Goal: Find specific page/section: Find specific page/section

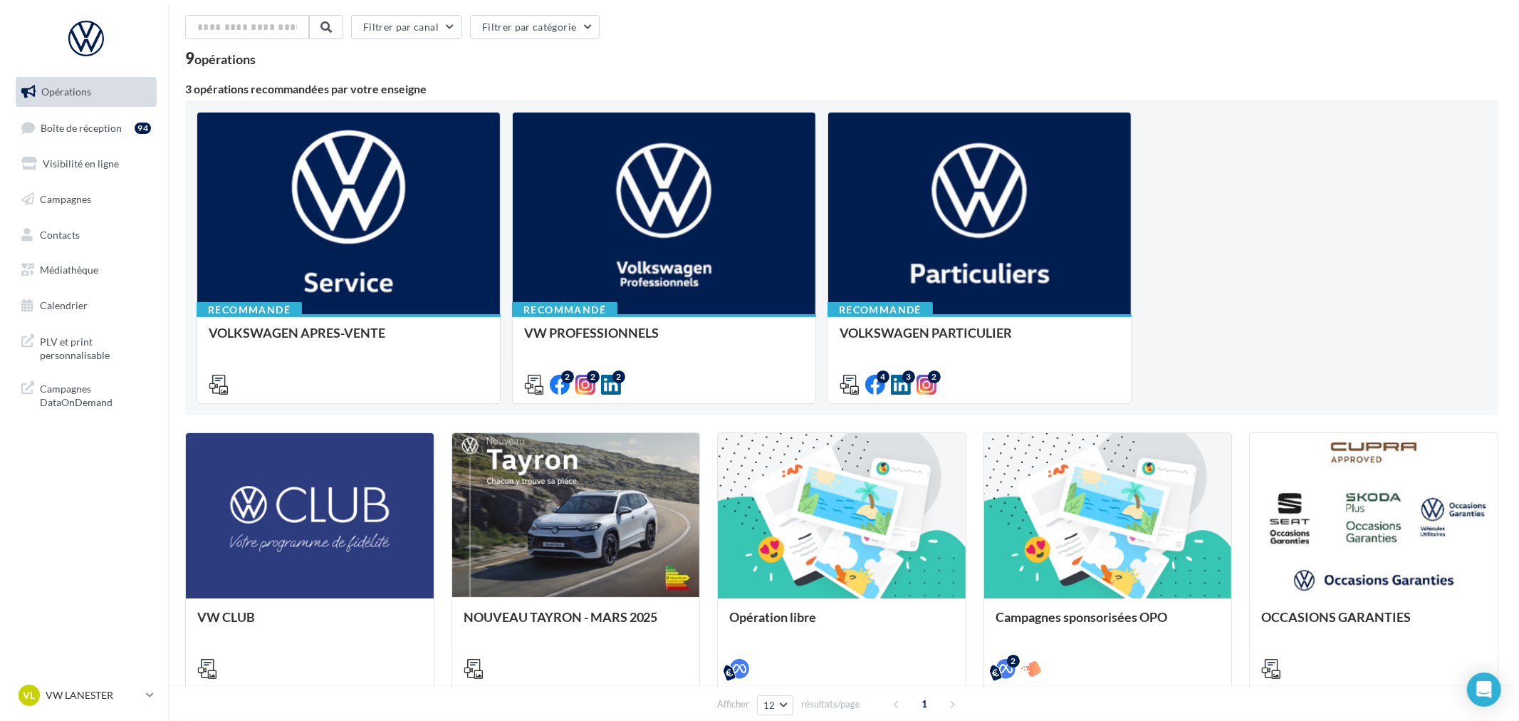
scroll to position [79, 0]
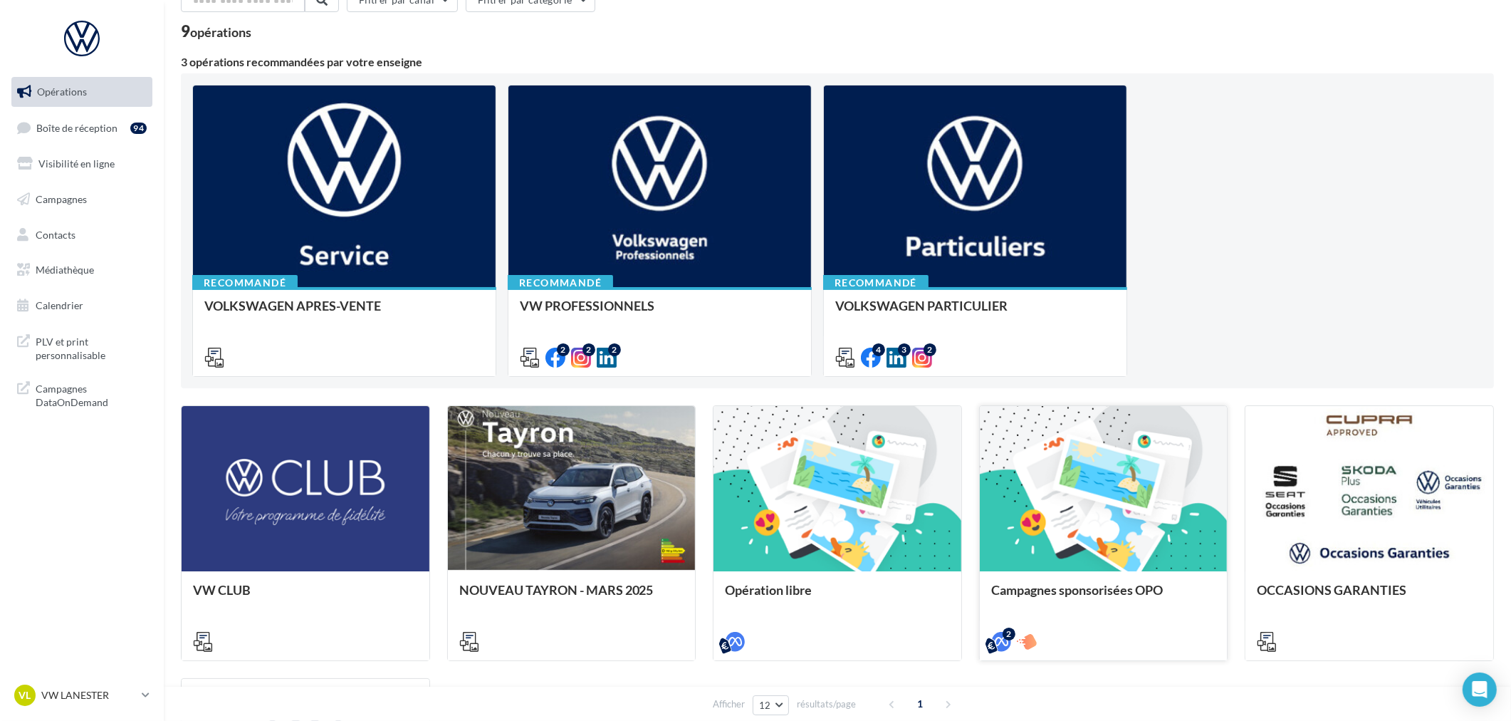
click at [1067, 602] on div "Campagnes sponsorisées OPO" at bounding box center [1103, 596] width 225 height 28
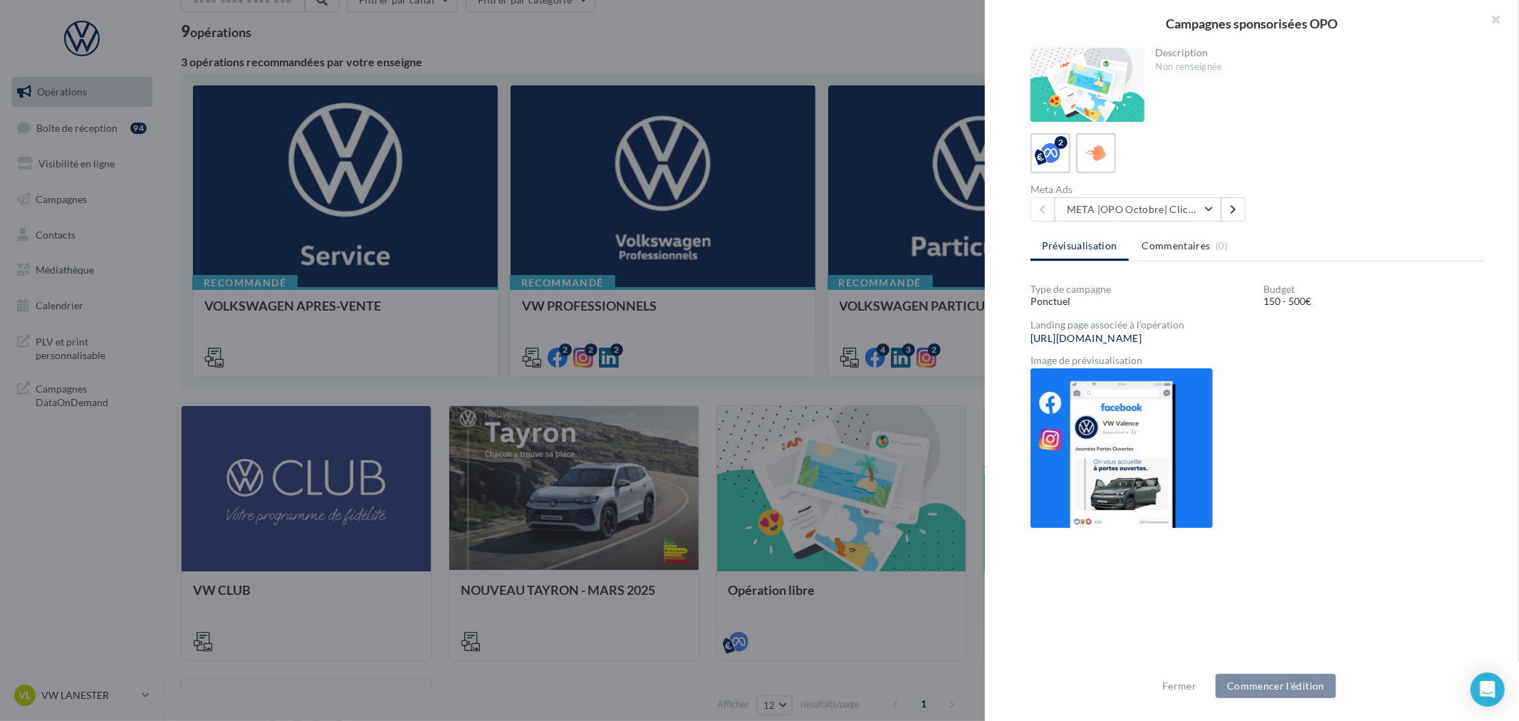
scroll to position [0, 0]
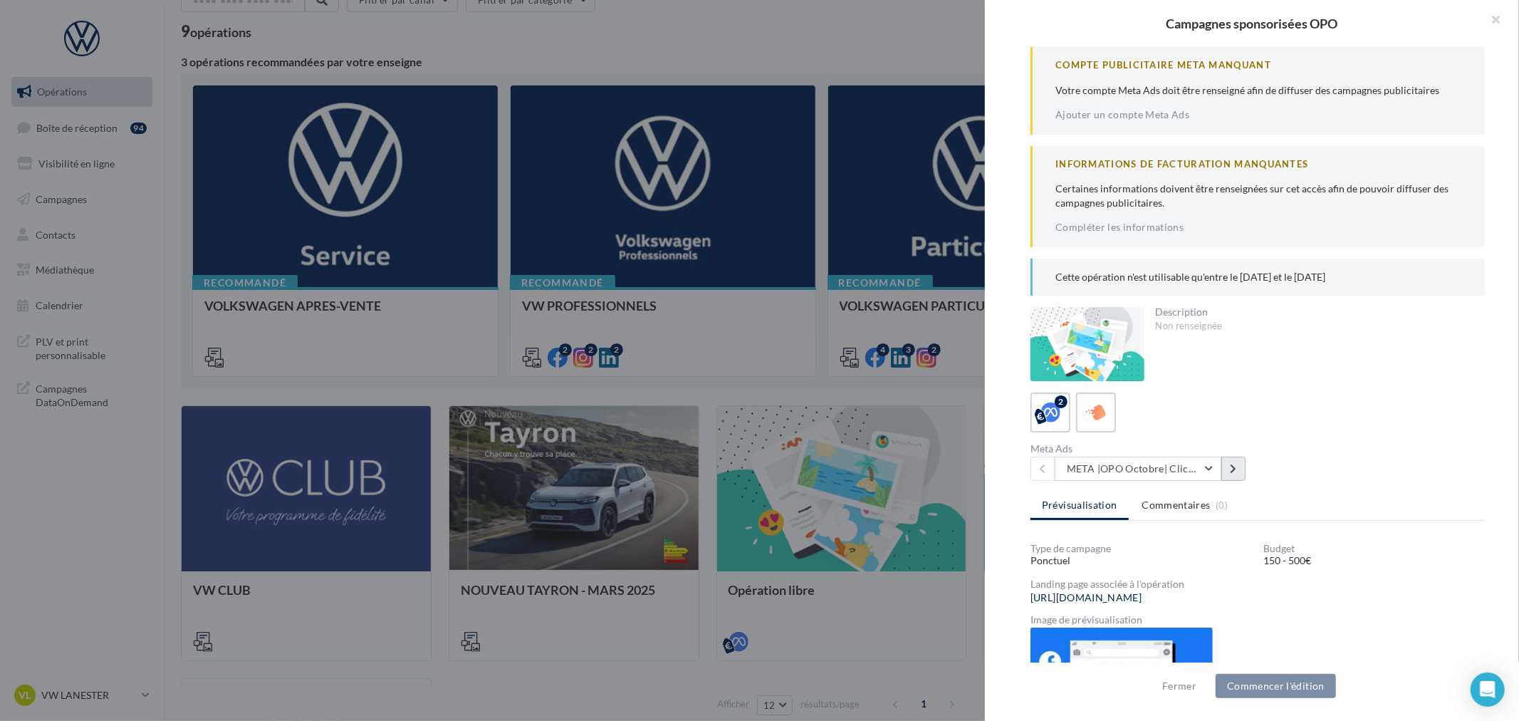
click at [1232, 459] on button at bounding box center [1233, 468] width 24 height 24
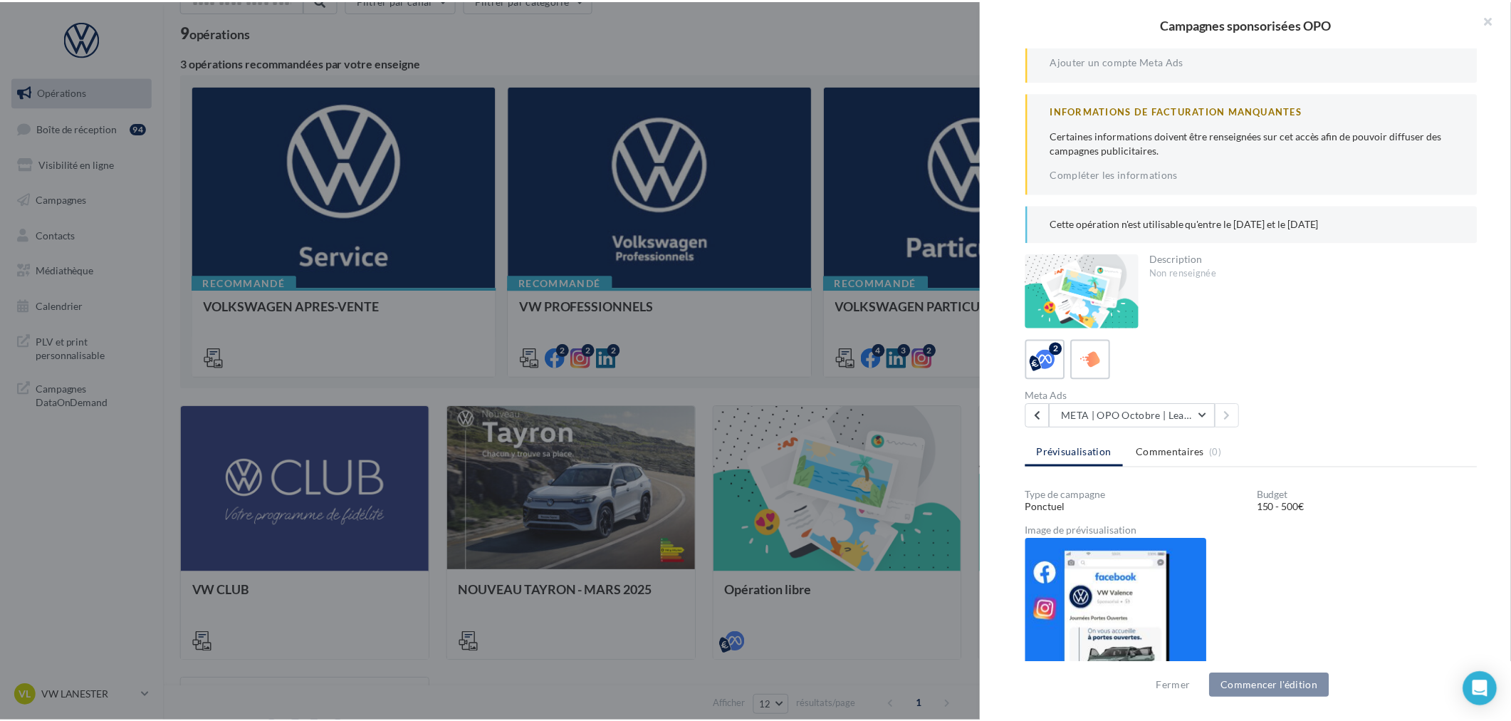
scroll to position [237, 0]
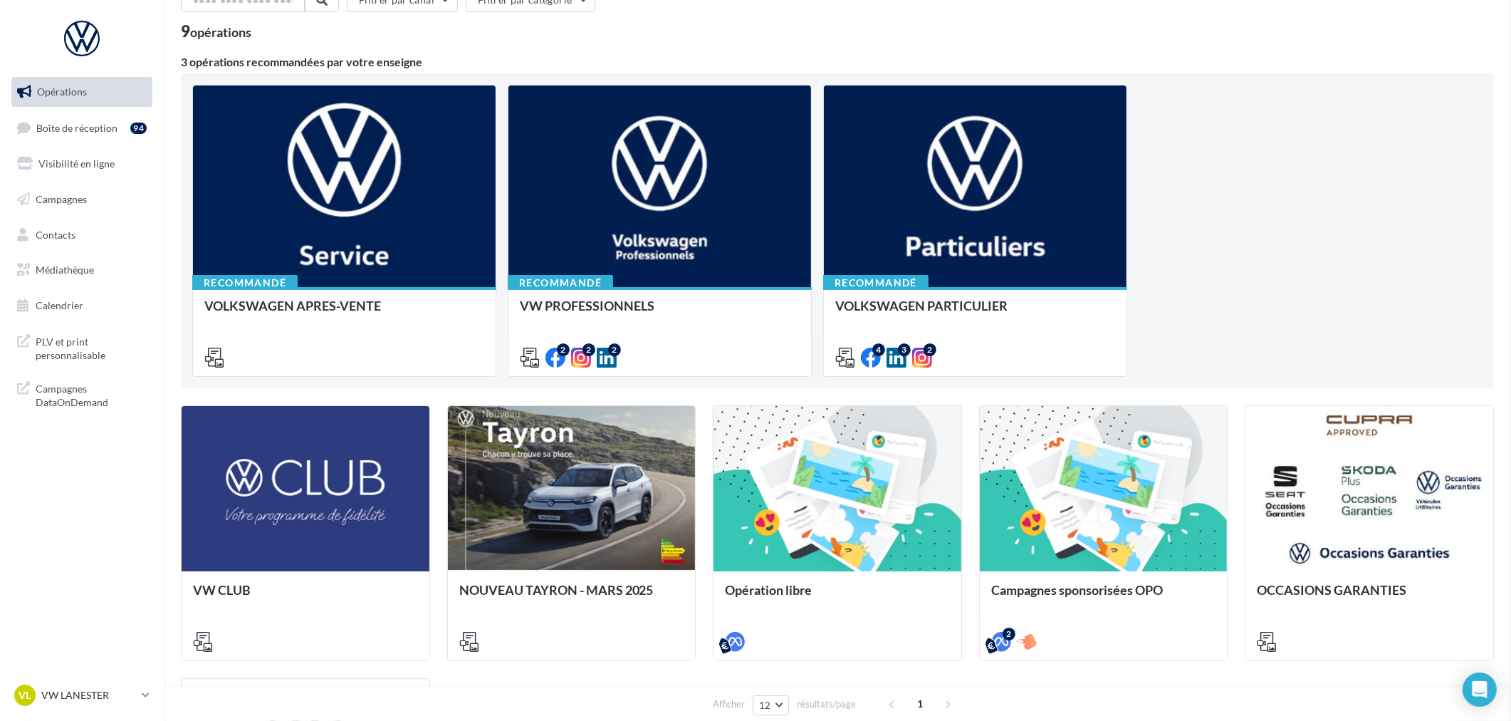
click at [46, 276] on link "Médiathèque" at bounding box center [82, 270] width 147 height 30
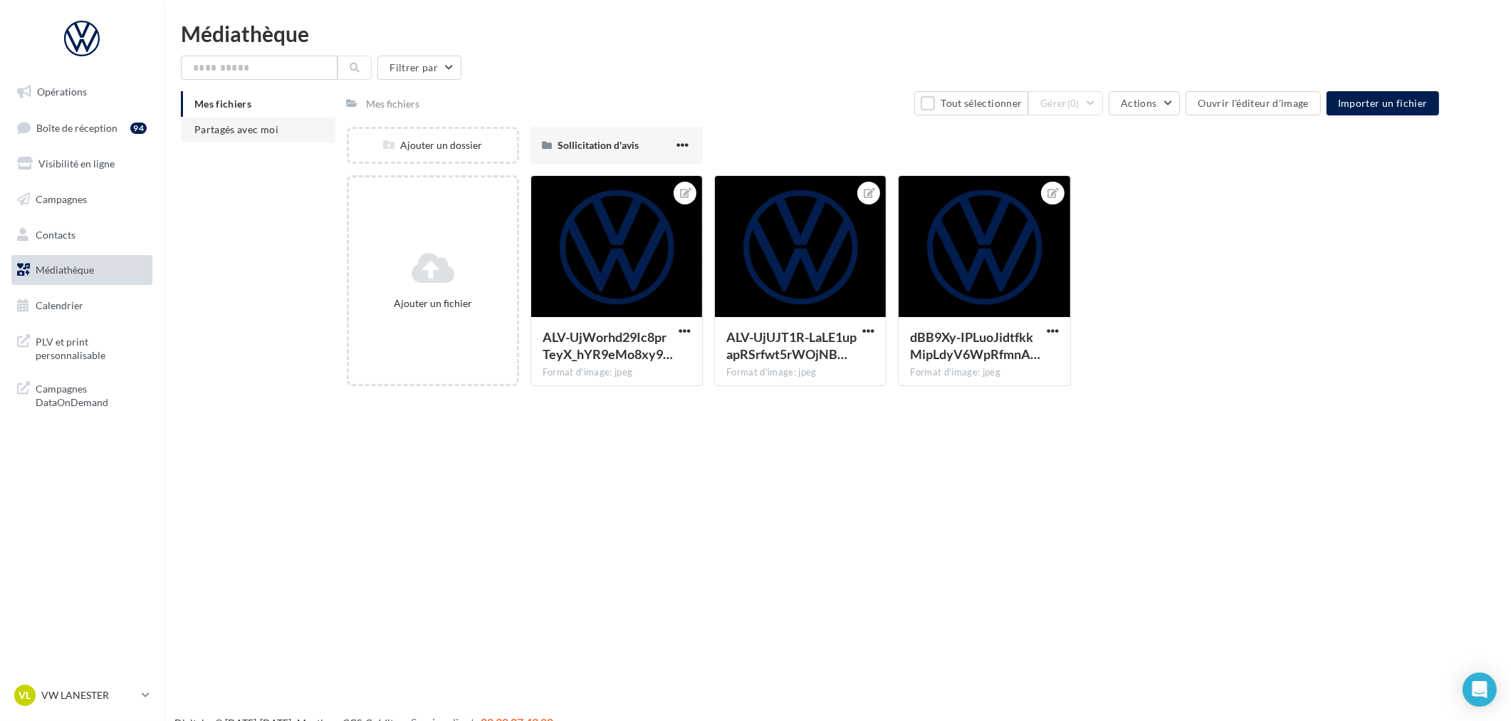
click at [226, 123] on span "Partagés avec moi" at bounding box center [236, 129] width 84 height 12
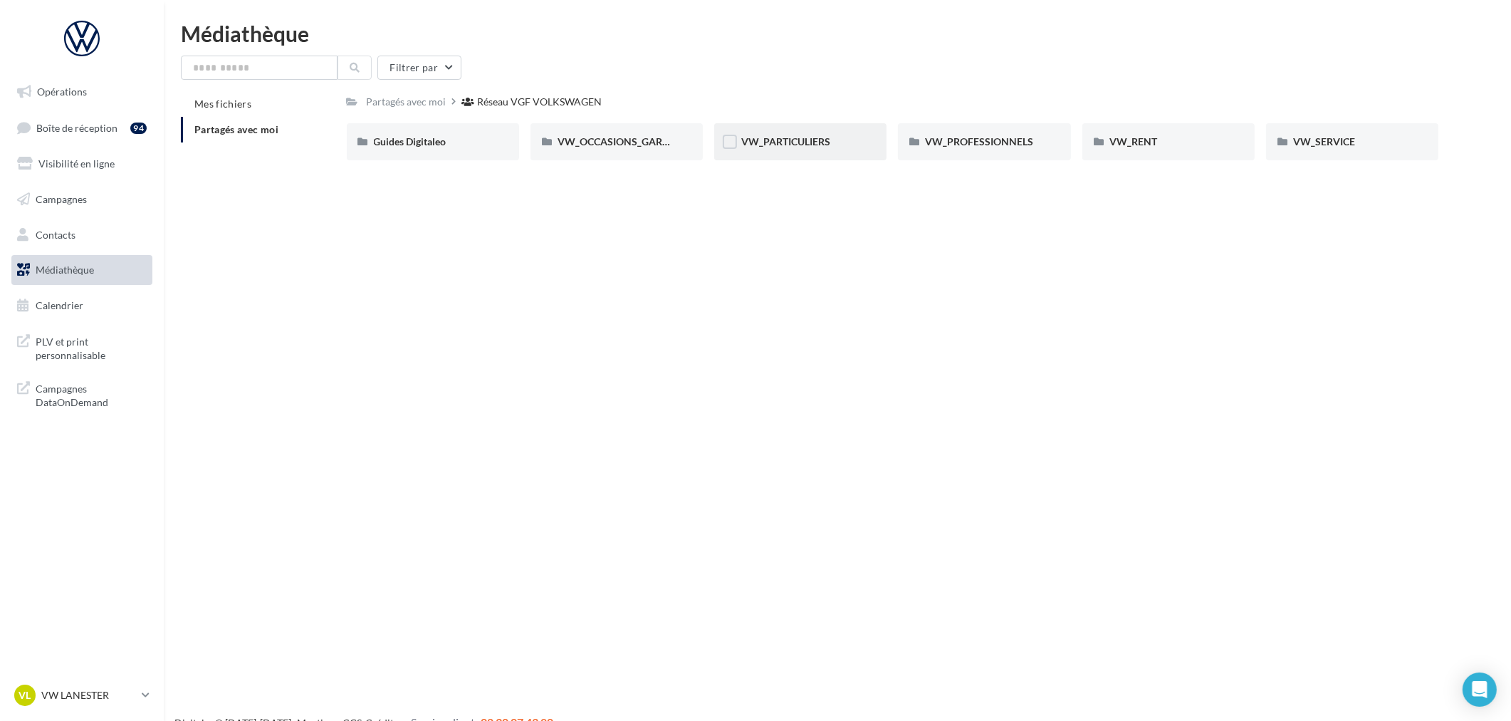
click at [784, 147] on div "VW_PARTICULIERS" at bounding box center [800, 142] width 118 height 14
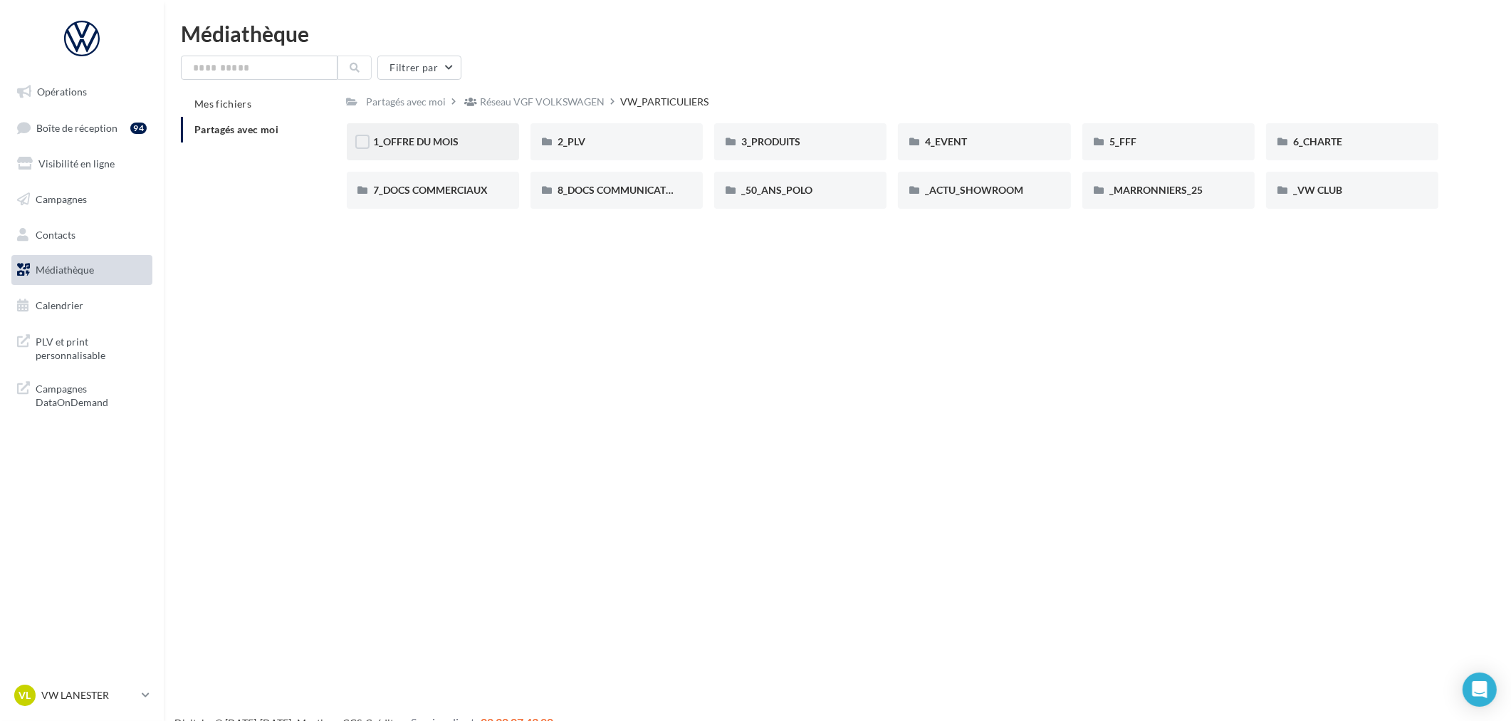
click at [478, 150] on div "1_OFFRE DU MOIS" at bounding box center [433, 141] width 172 height 37
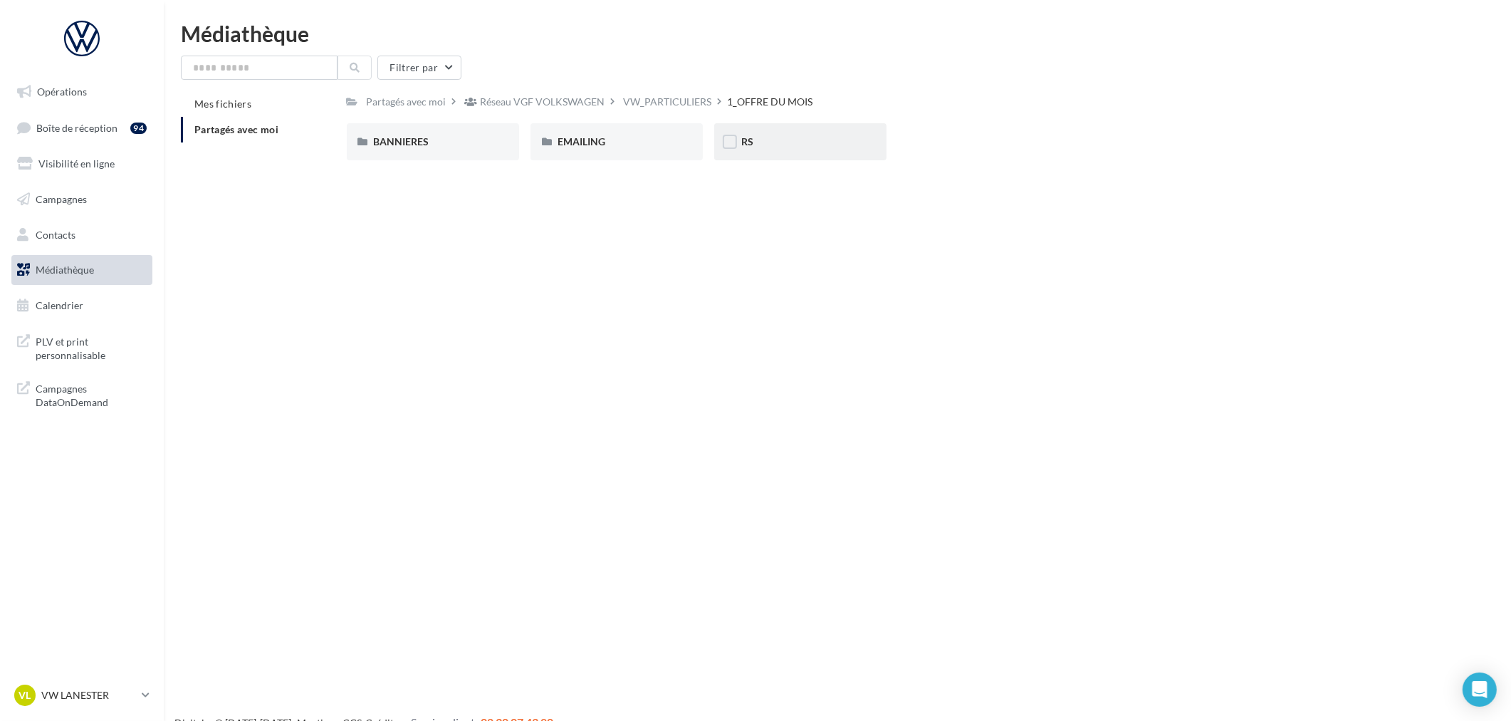
click at [777, 155] on div "RS" at bounding box center [800, 141] width 172 height 37
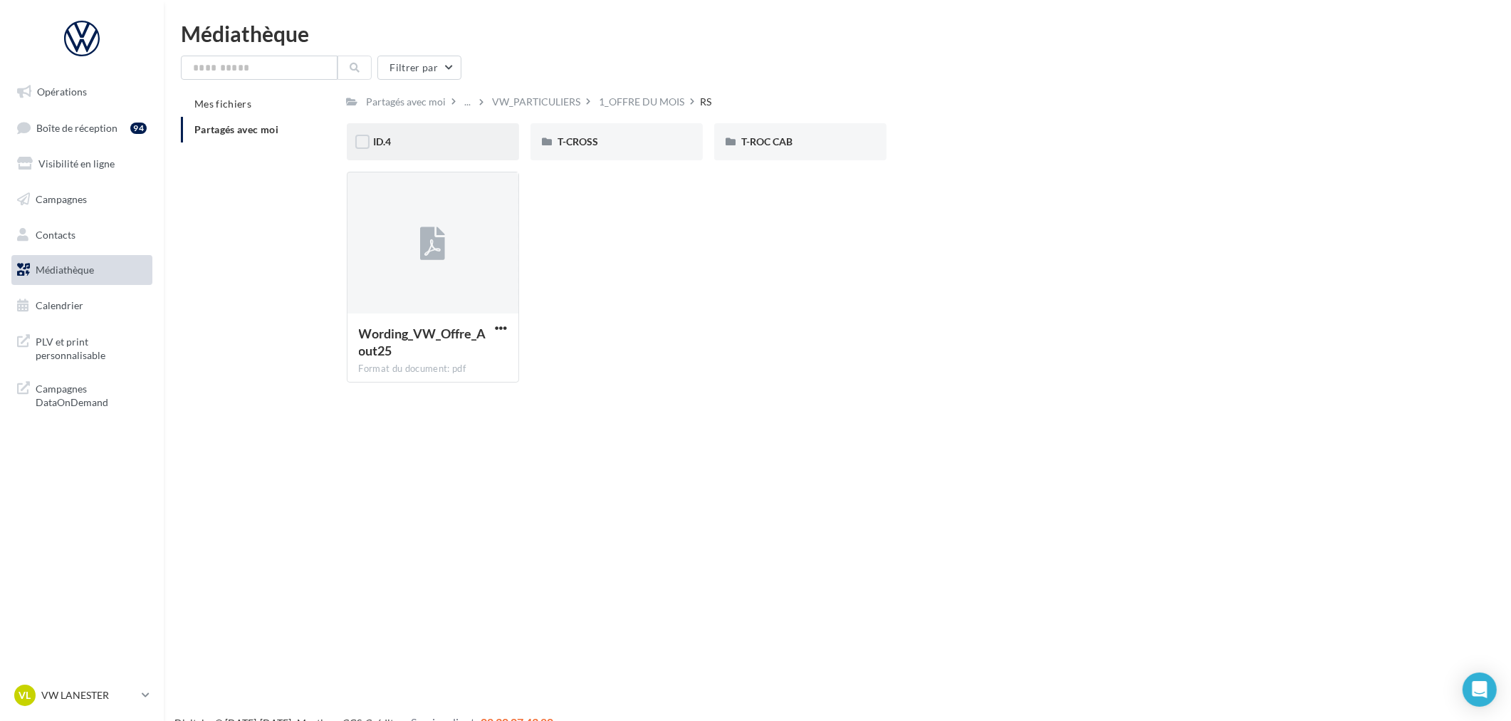
click at [480, 142] on div "ID.4" at bounding box center [433, 142] width 118 height 14
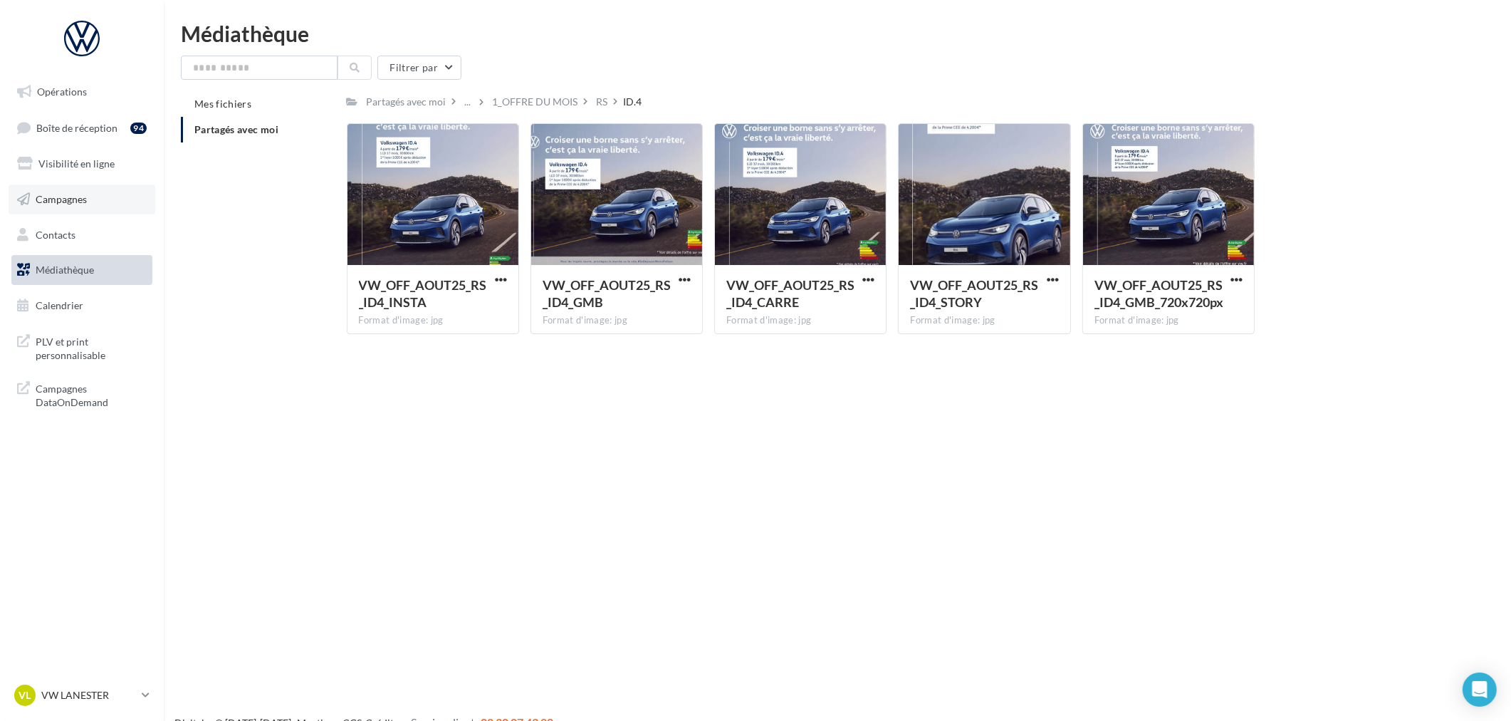
click at [63, 205] on link "Campagnes" at bounding box center [82, 199] width 147 height 30
